Goal: Task Accomplishment & Management: Use online tool/utility

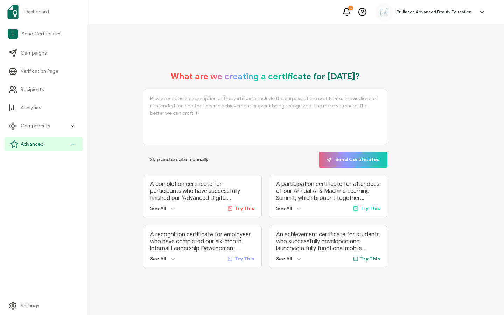
click at [72, 145] on icon at bounding box center [72, 144] width 5 height 8
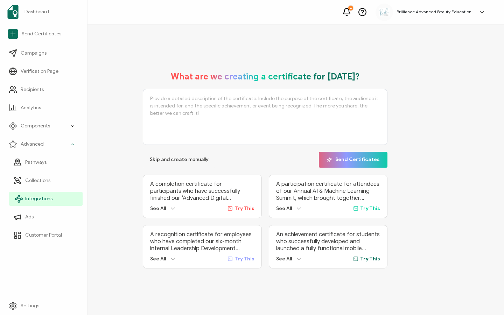
click at [63, 193] on link "Integrations" at bounding box center [46, 199] width 74 height 14
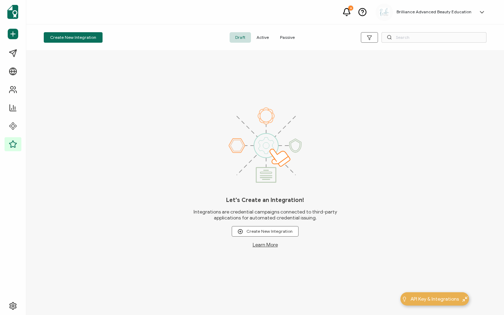
click at [260, 35] on span "Active" at bounding box center [262, 37] width 23 height 11
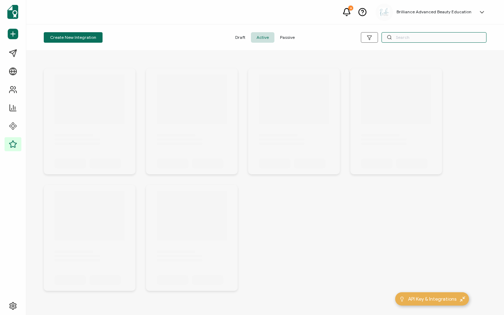
click at [414, 39] on input "text" at bounding box center [434, 37] width 105 height 11
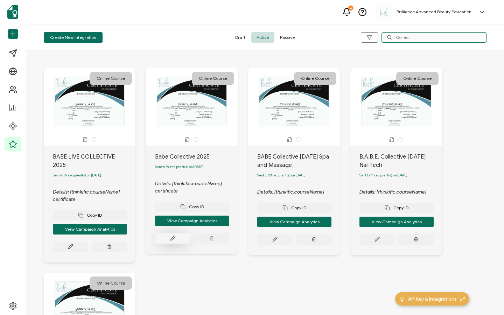
type input "Collect"
click at [173, 238] on icon at bounding box center [172, 238] width 5 height 5
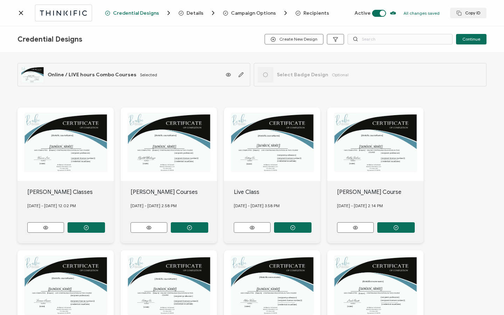
click at [310, 14] on span "Recipients" at bounding box center [316, 13] width 26 height 5
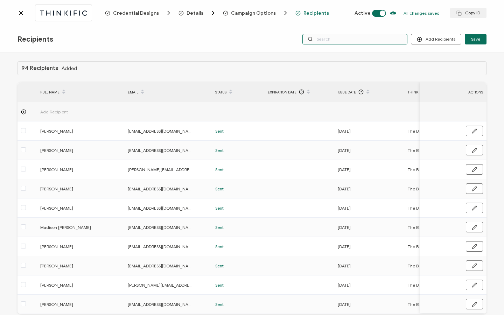
click at [355, 40] on input "text" at bounding box center [354, 39] width 105 height 11
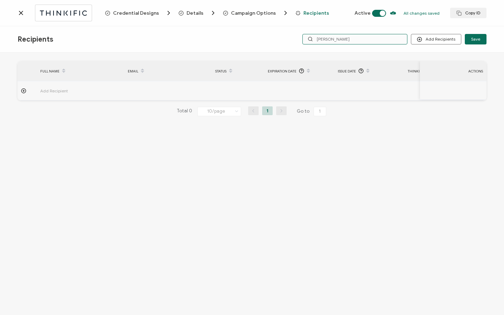
type input "[PERSON_NAME]"
click at [23, 10] on icon at bounding box center [21, 12] width 7 height 7
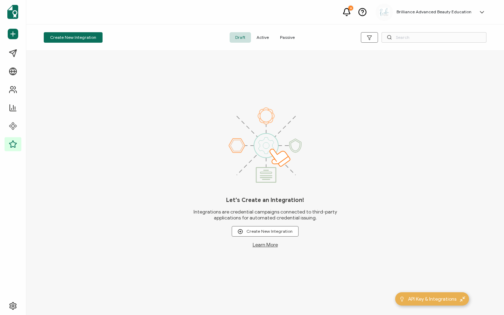
click at [265, 39] on span "Active" at bounding box center [262, 37] width 23 height 11
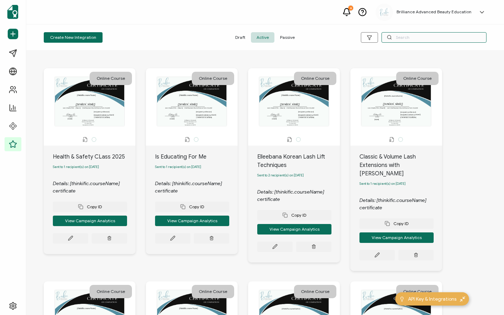
click at [432, 36] on input "text" at bounding box center [434, 37] width 105 height 11
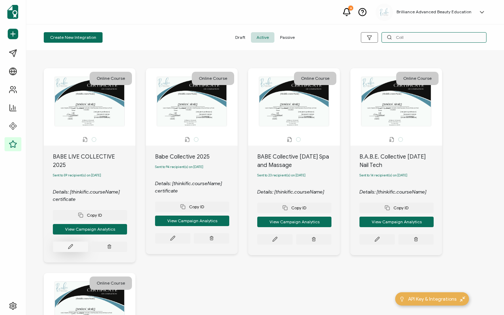
type input "Coll"
click at [76, 242] on button at bounding box center [70, 247] width 35 height 11
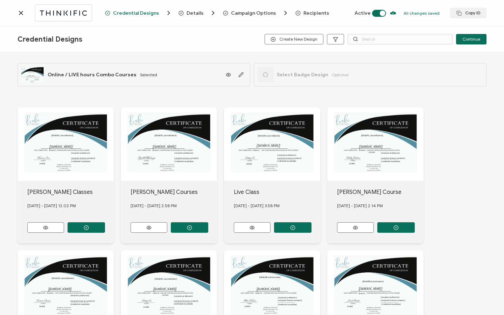
click at [310, 13] on span "Recipients" at bounding box center [316, 13] width 26 height 5
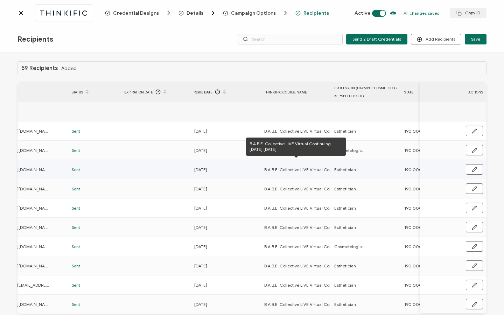
scroll to position [0, 144]
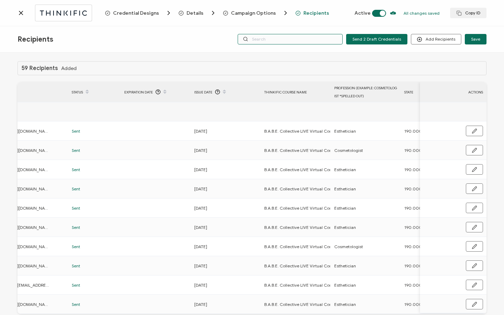
click at [293, 39] on input "text" at bounding box center [290, 39] width 105 height 11
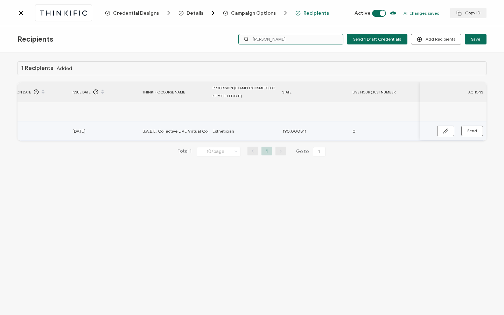
scroll to position [0, 404]
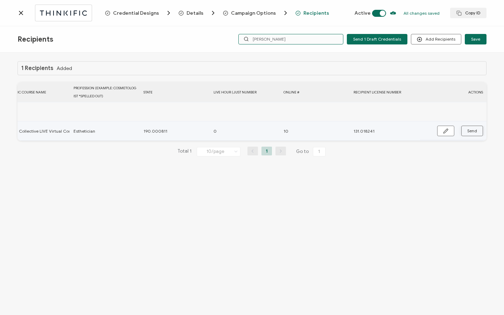
type input "[PERSON_NAME]"
click at [467, 131] on button "Send" at bounding box center [472, 131] width 22 height 11
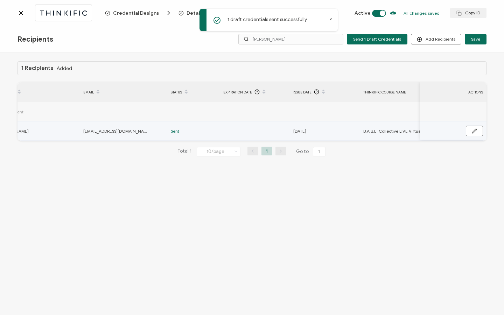
scroll to position [0, 29]
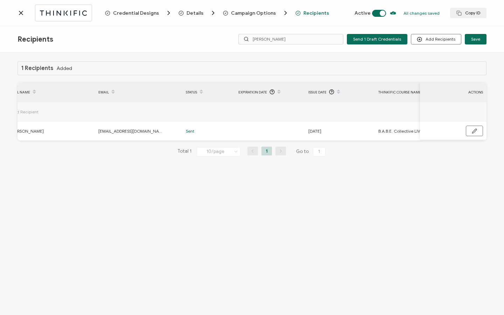
click at [21, 13] on icon at bounding box center [21, 12] width 7 height 7
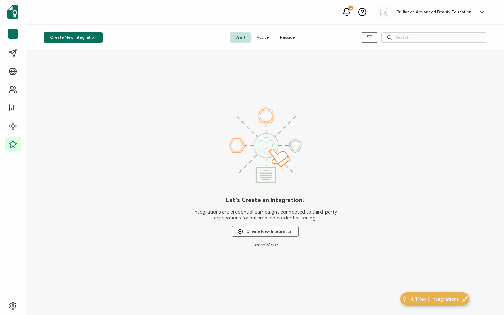
click at [255, 36] on span "Active" at bounding box center [262, 37] width 23 height 11
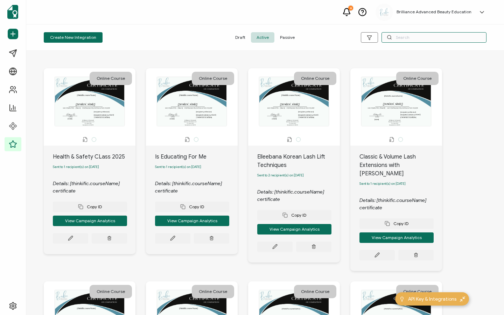
click at [417, 39] on input "text" at bounding box center [434, 37] width 105 height 11
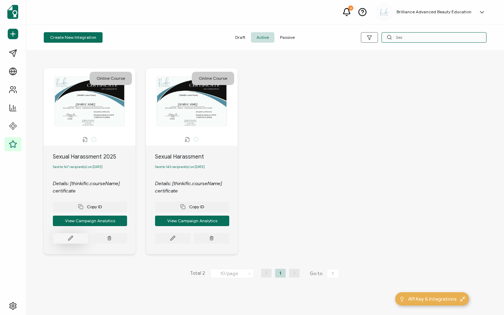
type input "Sex"
click at [63, 237] on button at bounding box center [70, 238] width 35 height 11
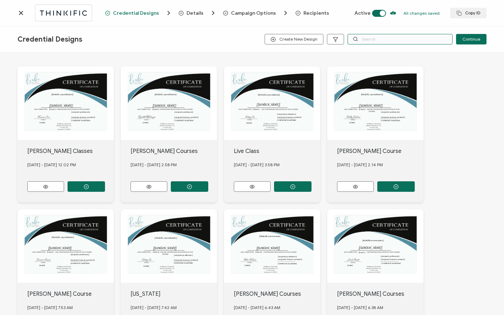
click at [380, 40] on input "text" at bounding box center [400, 39] width 105 height 11
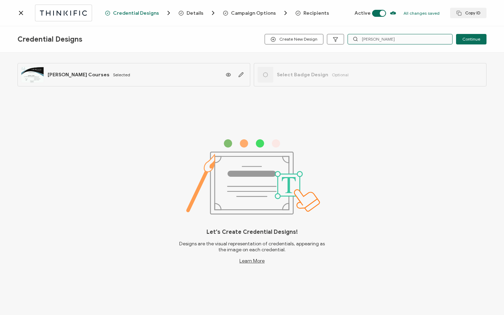
type input "[PERSON_NAME]"
click at [21, 14] on icon at bounding box center [21, 12] width 7 height 7
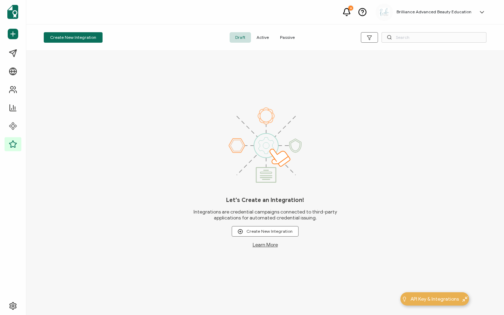
click at [268, 34] on span "Active" at bounding box center [262, 37] width 23 height 11
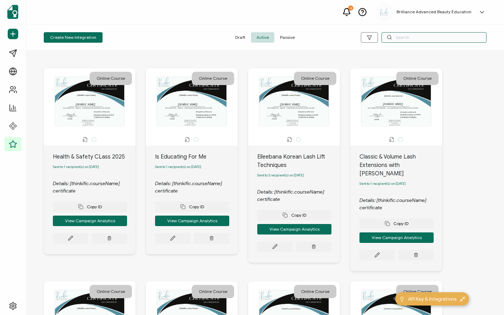
click at [404, 38] on input "text" at bounding box center [434, 37] width 105 height 11
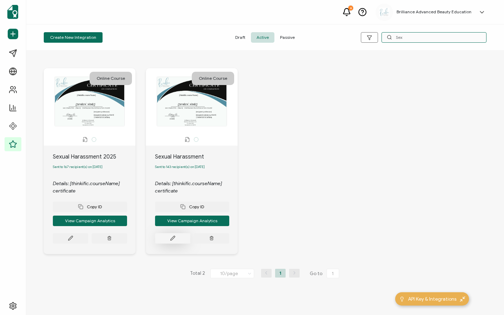
type input "Sex"
click at [170, 241] on icon at bounding box center [172, 238] width 5 height 5
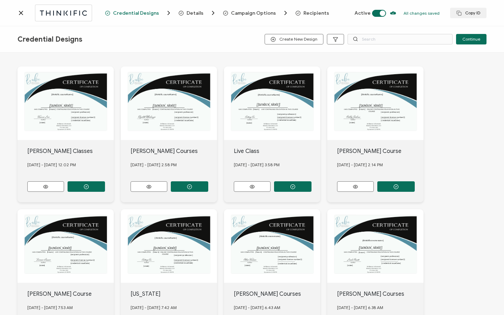
click at [318, 6] on div "Credential Designs Details Campaign Options Recipients Active All changes saved…" at bounding box center [252, 13] width 504 height 26
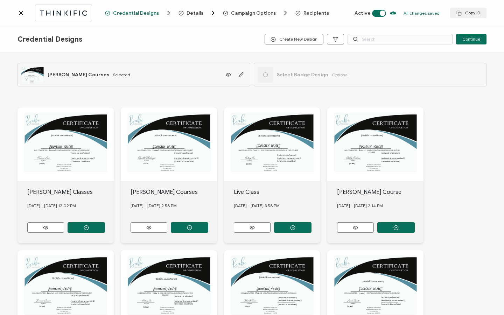
click at [315, 12] on span "Recipients" at bounding box center [316, 13] width 26 height 5
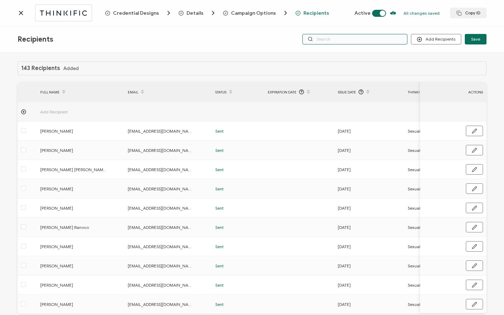
click at [357, 41] on input "text" at bounding box center [354, 39] width 105 height 11
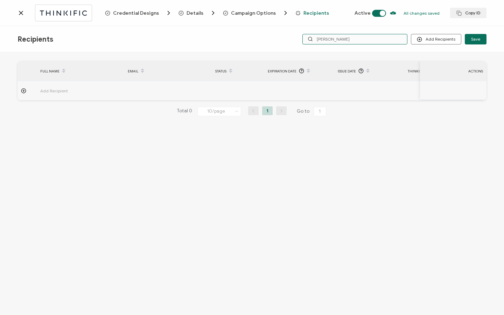
scroll to position [0, 54]
type input "[PERSON_NAME]"
click at [20, 11] on icon at bounding box center [21, 12] width 7 height 7
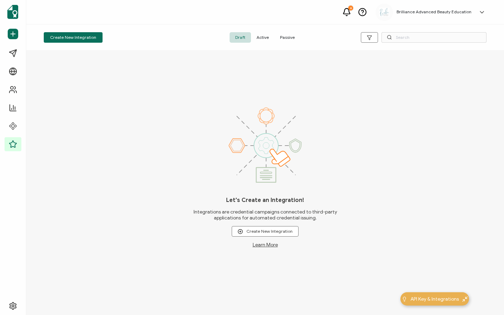
click at [266, 37] on span "Active" at bounding box center [262, 37] width 23 height 11
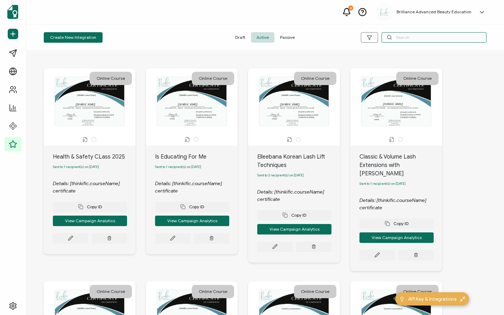
click at [410, 37] on input "text" at bounding box center [434, 37] width 105 height 11
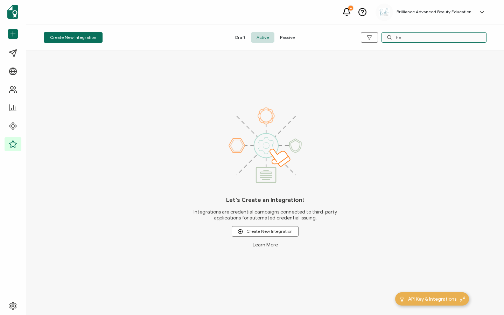
type input "H"
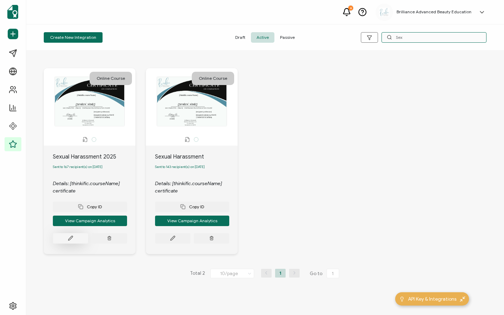
type input "Sex"
click at [78, 240] on button at bounding box center [70, 238] width 35 height 11
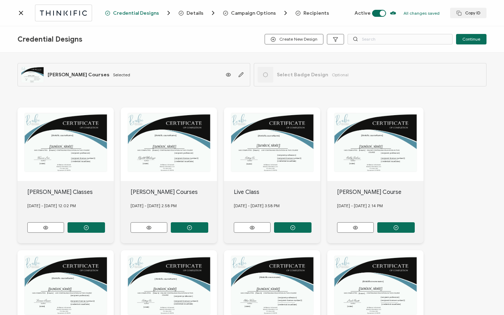
click at [305, 12] on span "Recipients" at bounding box center [316, 13] width 26 height 5
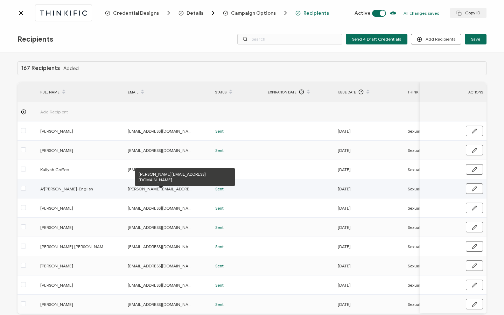
scroll to position [35, 0]
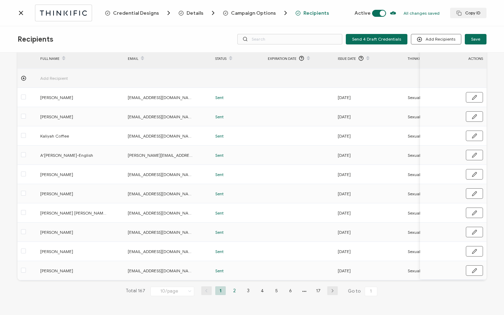
click at [235, 290] on li "2" at bounding box center [234, 290] width 11 height 9
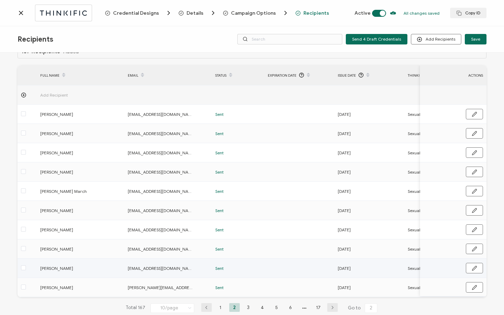
scroll to position [19, 0]
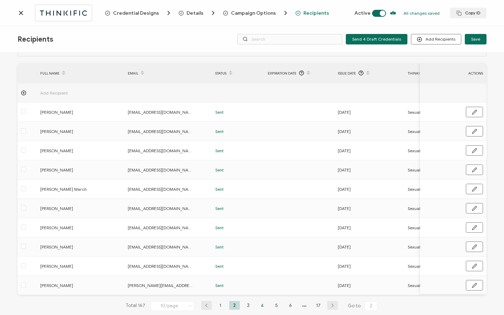
click at [258, 306] on li "4" at bounding box center [262, 305] width 11 height 9
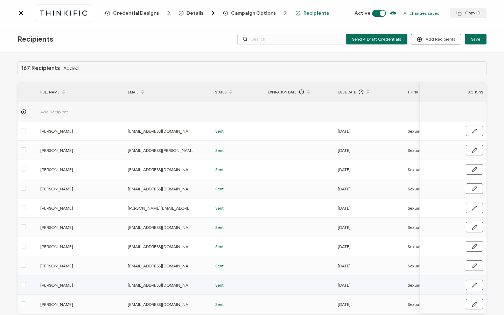
scroll to position [35, 0]
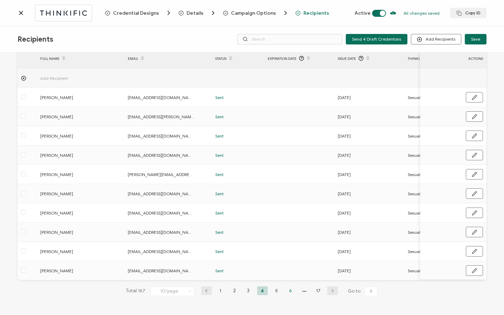
click at [288, 290] on li "6" at bounding box center [290, 290] width 11 height 9
click at [298, 290] on li "8" at bounding box center [297, 290] width 11 height 9
click at [297, 291] on li "10" at bounding box center [297, 290] width 11 height 9
click at [296, 287] on li "12" at bounding box center [297, 290] width 11 height 9
click at [297, 289] on li "14" at bounding box center [297, 290] width 11 height 9
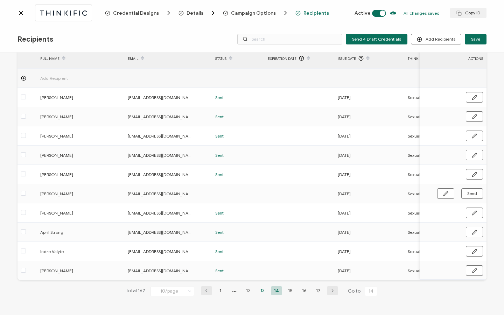
click at [261, 292] on li "13" at bounding box center [262, 290] width 11 height 9
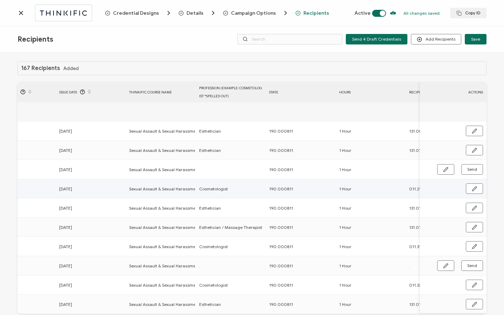
scroll to position [0, 0]
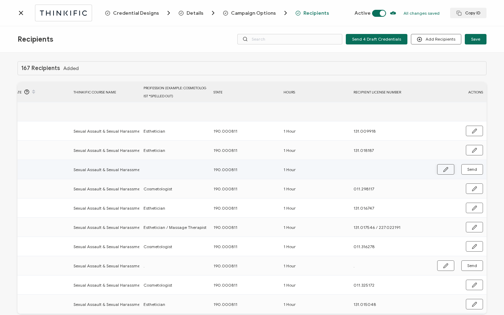
click at [448, 168] on button "button" at bounding box center [445, 169] width 17 height 11
click at [364, 168] on input "text" at bounding box center [384, 169] width 61 height 11
paste input "131.002076"
type input "131.002076"
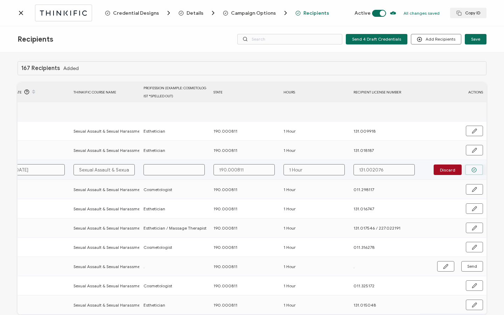
type input "131.002076"
click at [465, 169] on button "button" at bounding box center [474, 170] width 18 height 11
click at [464, 169] on button "Send" at bounding box center [472, 169] width 22 height 11
